Goal: Transaction & Acquisition: Purchase product/service

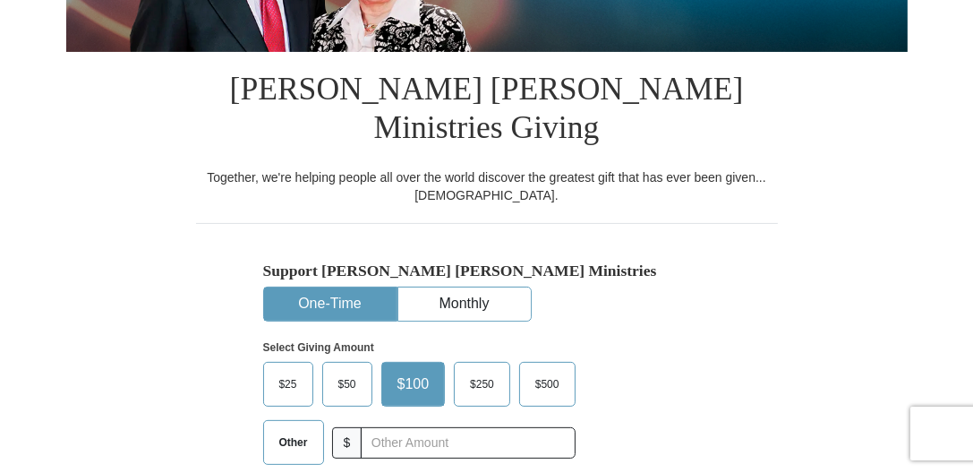
scroll to position [358, 0]
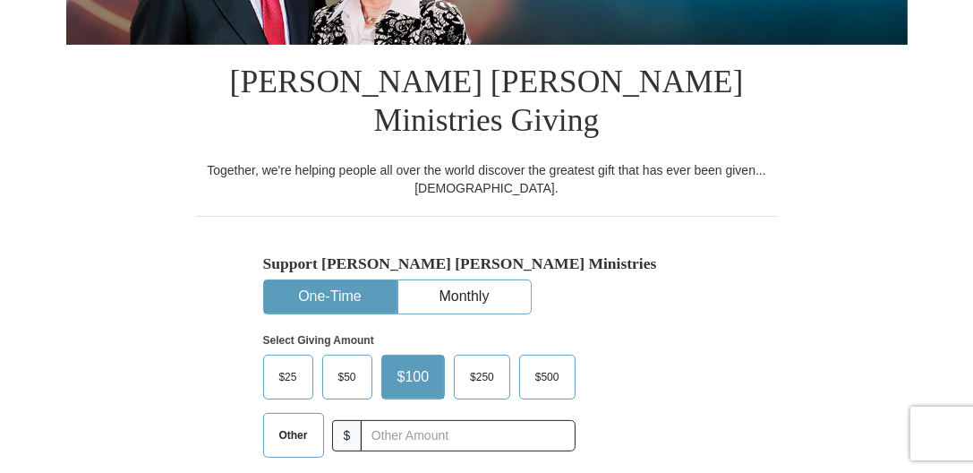
click at [322, 280] on button "One-Time" at bounding box center [330, 296] width 133 height 33
click at [281, 364] on span "$25" at bounding box center [288, 377] width 36 height 27
click at [0, 0] on input "$25" at bounding box center [0, 0] width 0 height 0
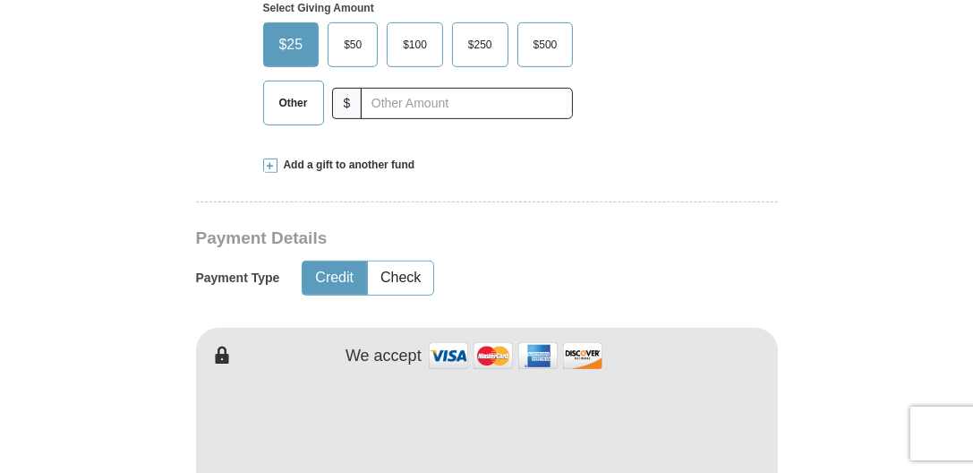
scroll to position [716, 0]
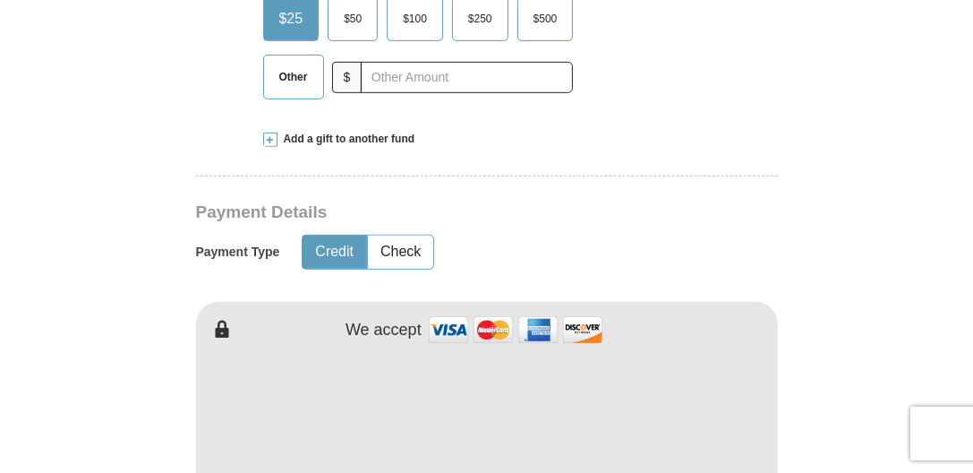
click at [500, 311] on img at bounding box center [515, 330] width 179 height 39
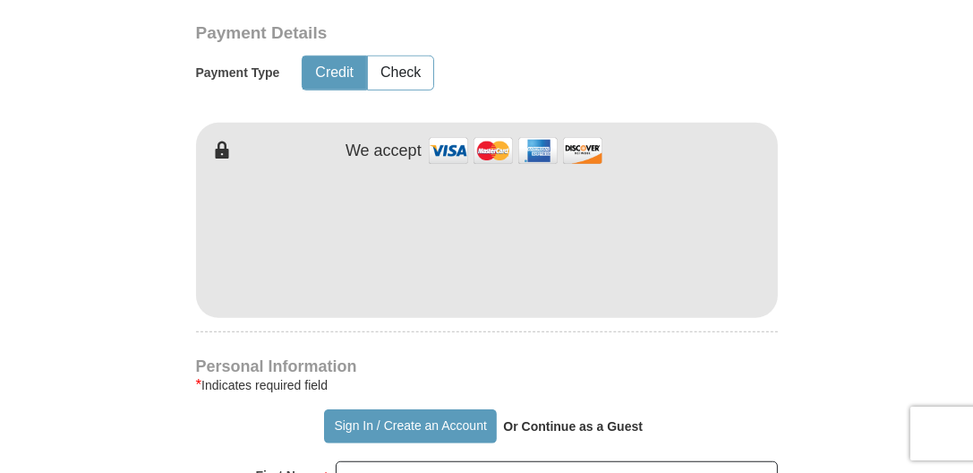
scroll to position [1074, 0]
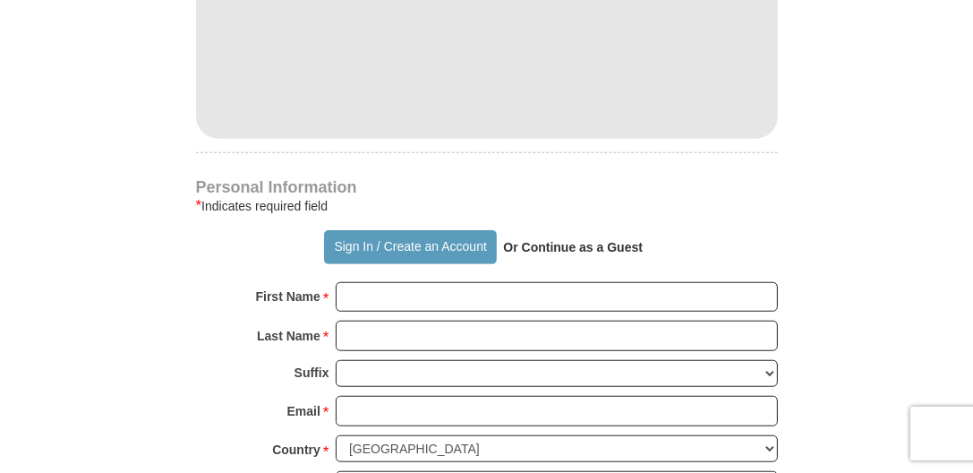
click at [581, 240] on strong "Or Continue as a Guest" at bounding box center [573, 247] width 140 height 14
click at [545, 240] on strong "Or Continue as a Guest" at bounding box center [573, 247] width 140 height 14
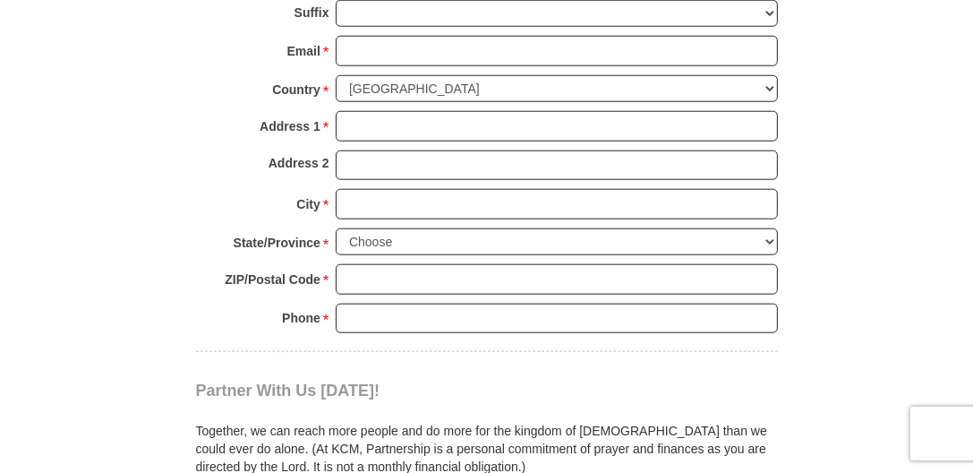
scroll to position [1254, 0]
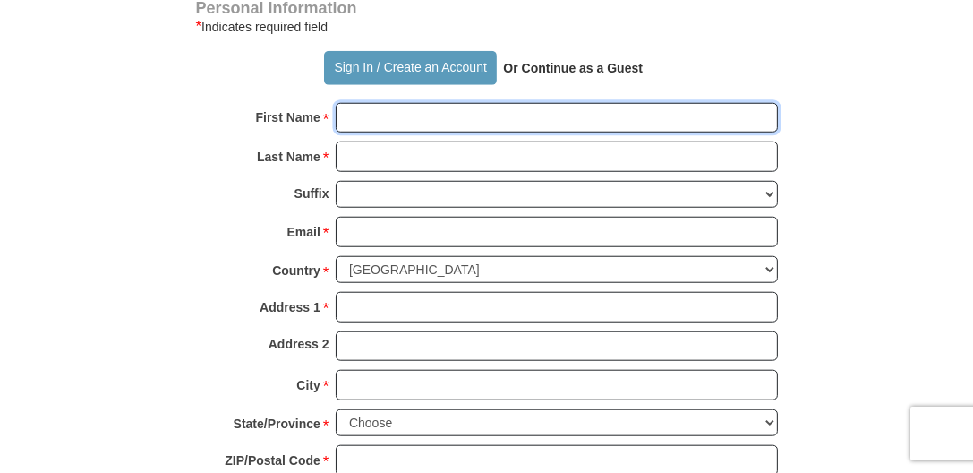
click at [370, 103] on input "First Name *" at bounding box center [557, 118] width 442 height 30
type input "[PERSON_NAME]"
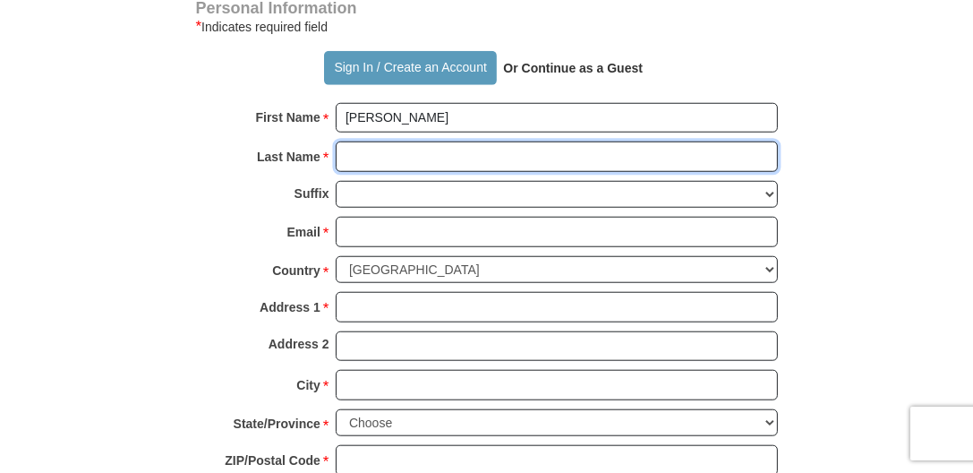
click at [367, 141] on input "Last Name *" at bounding box center [557, 156] width 442 height 30
type input "[PERSON_NAME]"
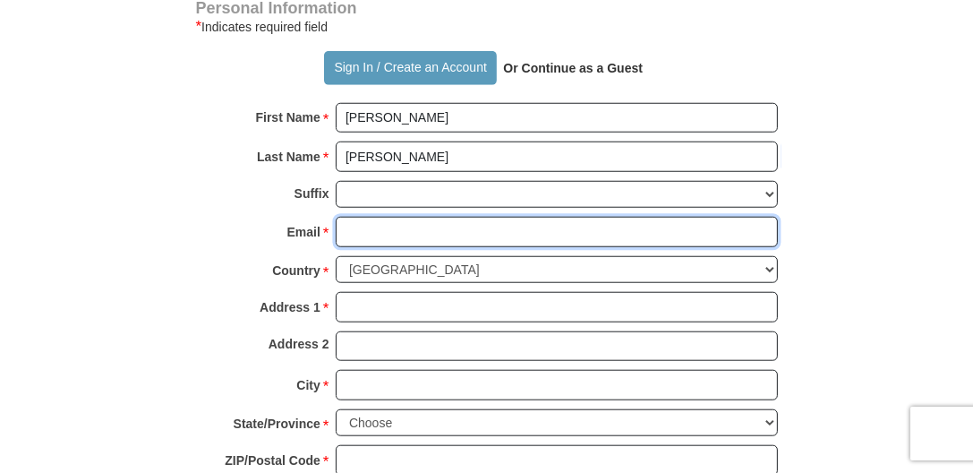
click at [371, 217] on input "Email *" at bounding box center [557, 232] width 442 height 30
type input "[EMAIL_ADDRESS][DOMAIN_NAME]"
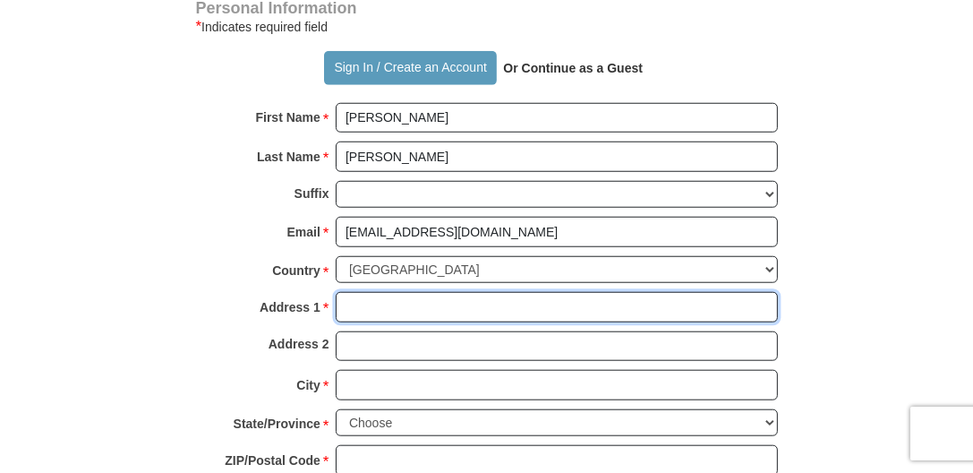
type input "[STREET_ADDRESS]"
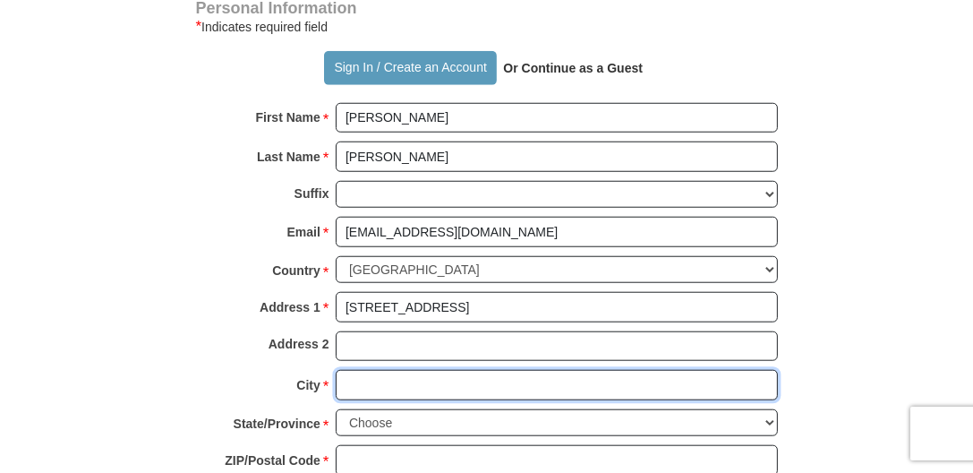
type input "Aurora"
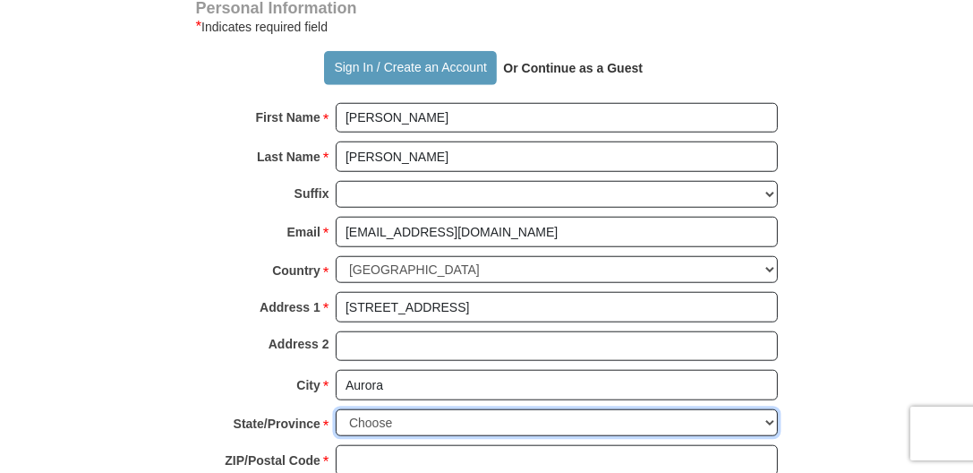
select select "OR"
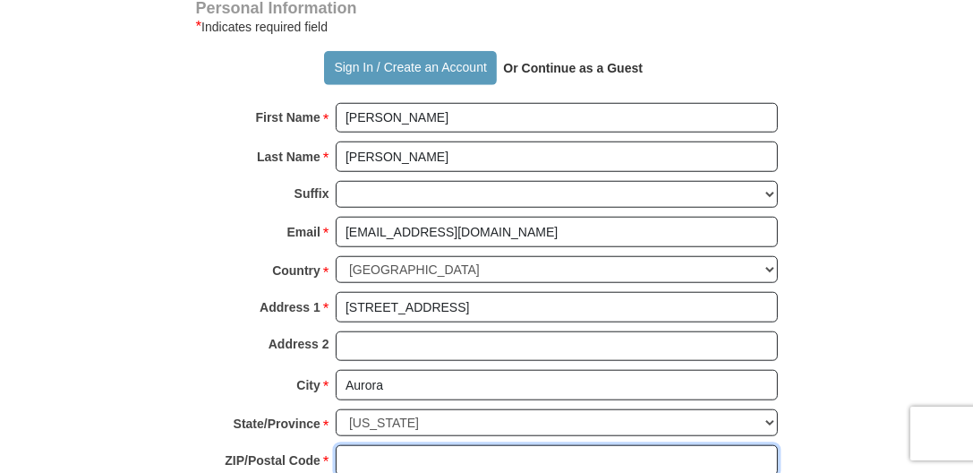
type input "97002"
type input "5039498983"
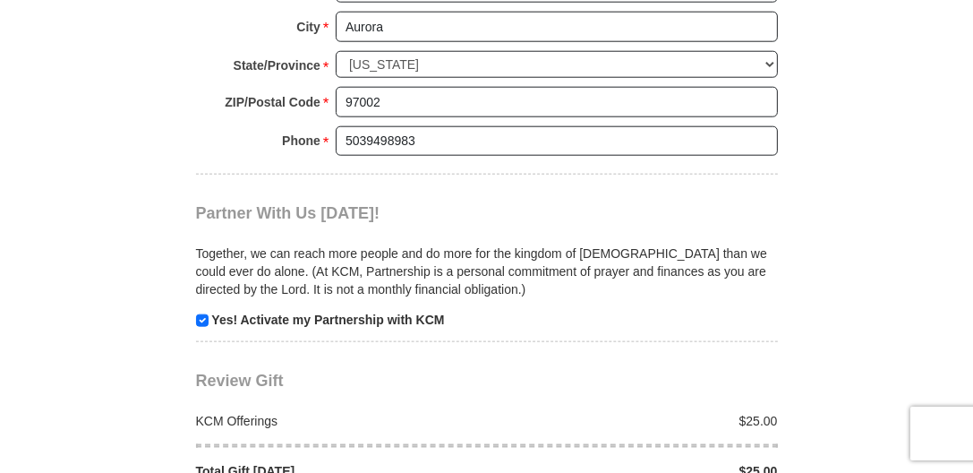
scroll to position [1791, 0]
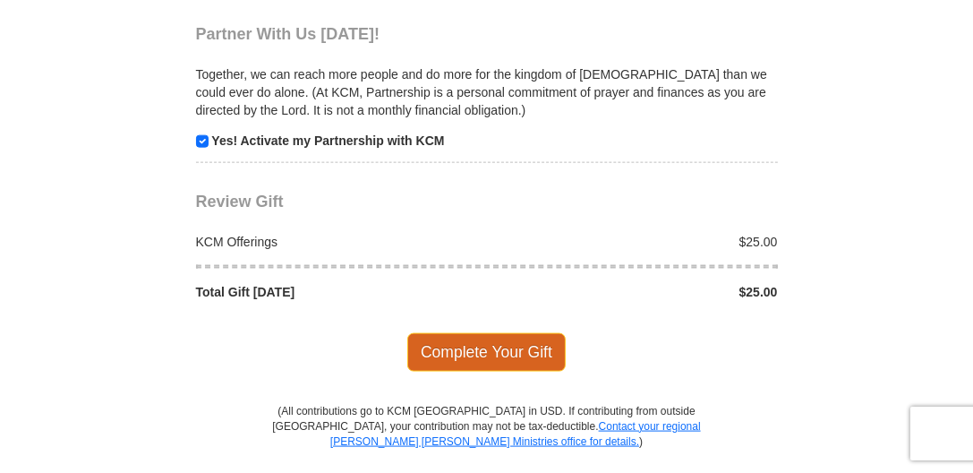
click at [509, 333] on span "Complete Your Gift" at bounding box center [486, 352] width 158 height 38
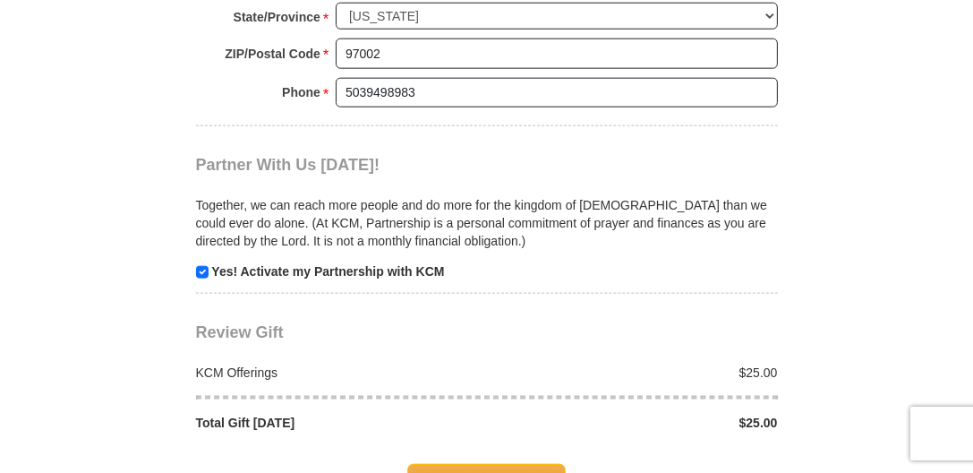
scroll to position [1756, 0]
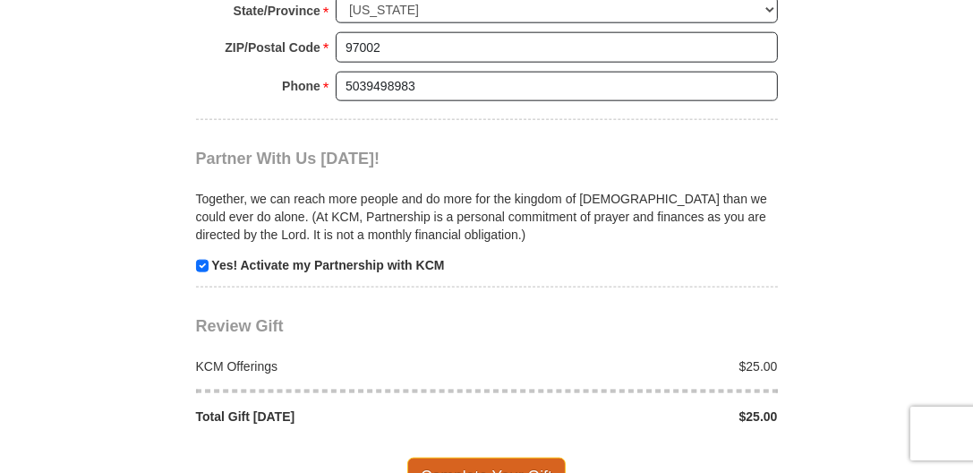
click at [499, 458] on span "Complete Your Gift" at bounding box center [486, 477] width 158 height 38
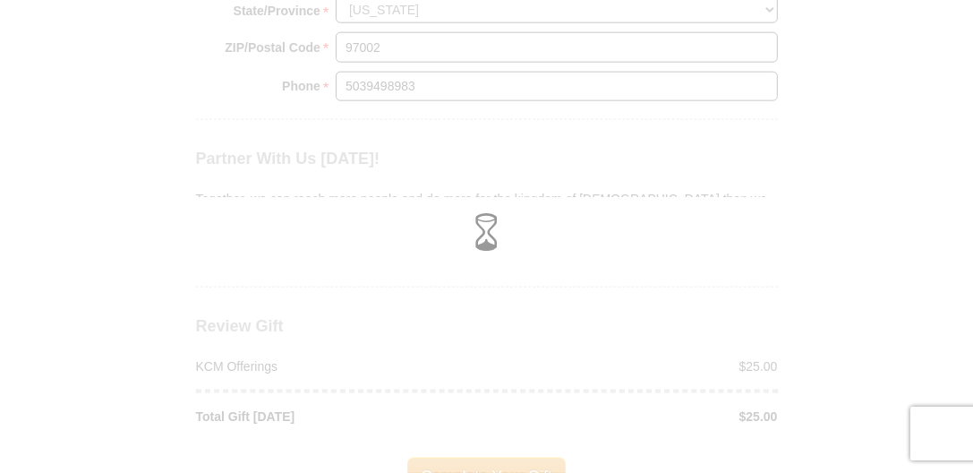
scroll to position [1667, 0]
